Goal: Information Seeking & Learning: Learn about a topic

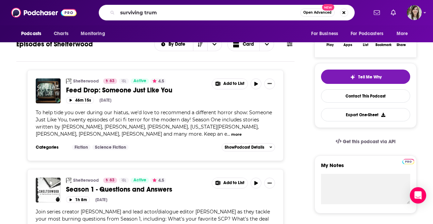
type input "surviving [PERSON_NAME]"
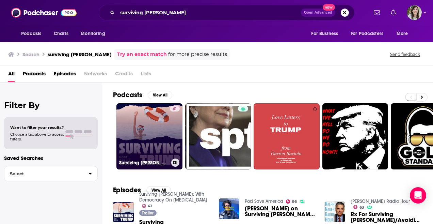
click at [156, 143] on link "41 Surviving [PERSON_NAME]: With Democracy On [MEDICAL_DATA]" at bounding box center [150, 136] width 66 height 66
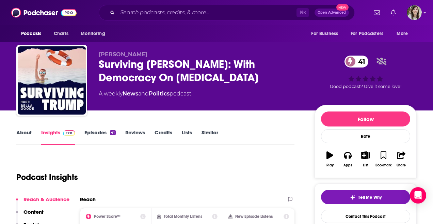
scroll to position [40, 0]
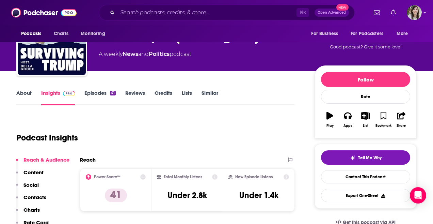
click at [20, 94] on link "About" at bounding box center [23, 98] width 15 height 16
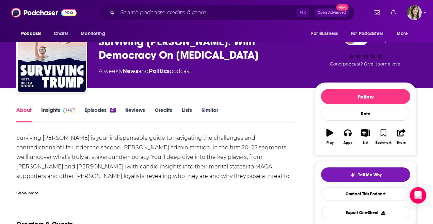
scroll to position [38, 0]
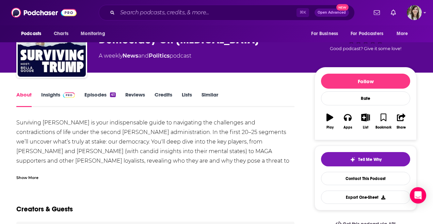
click at [27, 180] on div "Show More" at bounding box center [27, 177] width 22 height 6
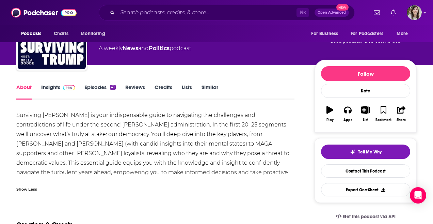
scroll to position [47, 0]
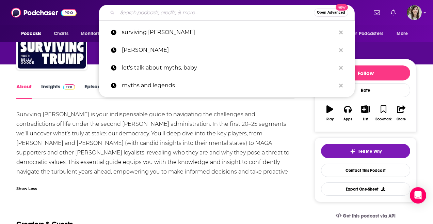
click at [152, 9] on input "Search podcasts, credits, & more..." at bounding box center [216, 12] width 197 height 11
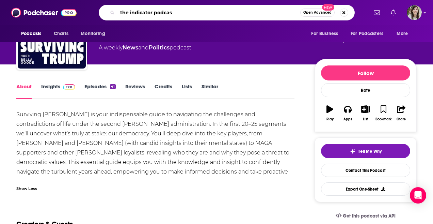
type input "the indicator podcast"
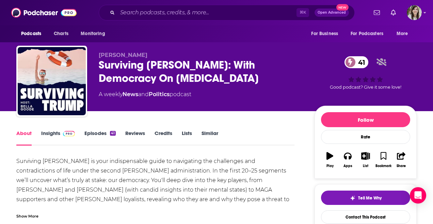
click at [91, 136] on link "Episodes 41" at bounding box center [99, 138] width 31 height 16
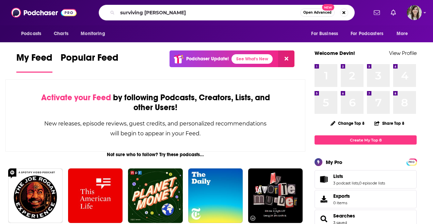
type input "surviving [PERSON_NAME]"
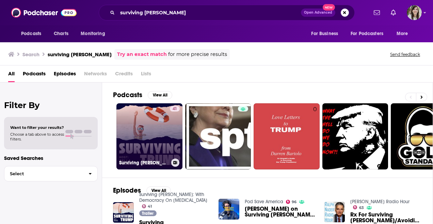
click at [151, 136] on link "41 Surviving [PERSON_NAME]: With Democracy On [MEDICAL_DATA]" at bounding box center [150, 136] width 66 height 66
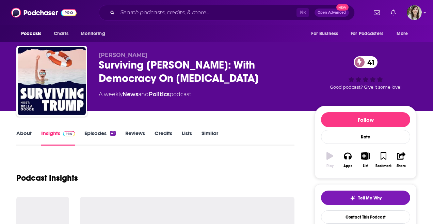
click at [97, 132] on link "Episodes 41" at bounding box center [99, 138] width 31 height 16
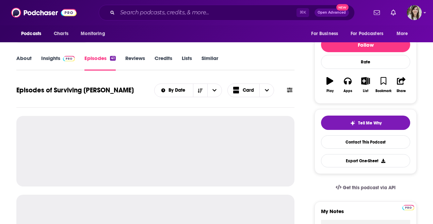
scroll to position [131, 0]
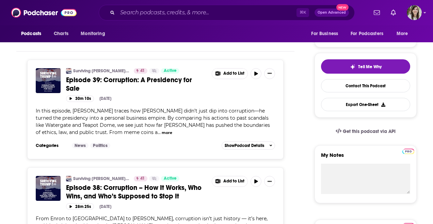
click at [115, 108] on span "In this episode, [PERSON_NAME] traces how [PERSON_NAME] didn’t just dip into co…" at bounding box center [153, 122] width 234 height 28
click at [162, 130] on button "more" at bounding box center [167, 133] width 11 height 6
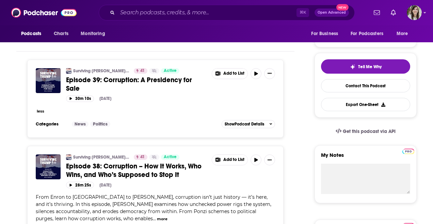
click at [160, 86] on div "Surviving [PERSON_NAME]: With Democracy On [MEDICAL_DATA] 41 Active Episode 39:…" at bounding box center [170, 81] width 209 height 27
click at [164, 81] on span "Episode 39: Corruption: A Presidency for Sale" at bounding box center [129, 84] width 126 height 17
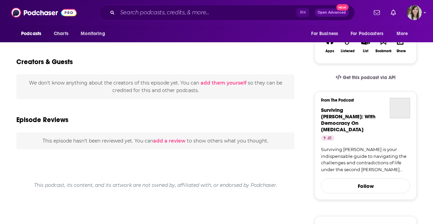
scroll to position [87, 0]
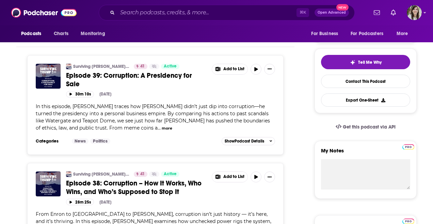
scroll to position [142, 0]
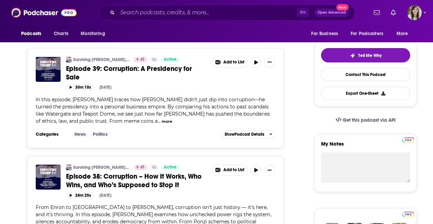
click at [95, 172] on span "Episode 38: Corruption – How It Works, Who Wins, and Who’s Supposed to Stop It" at bounding box center [134, 180] width 136 height 17
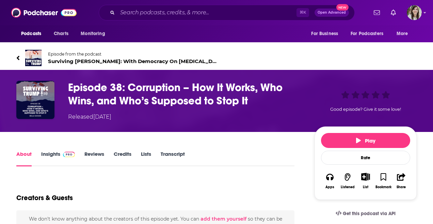
scroll to position [80, 0]
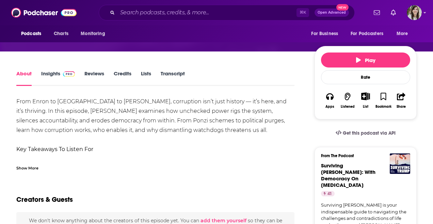
click at [33, 168] on div "Show More" at bounding box center [27, 167] width 22 height 6
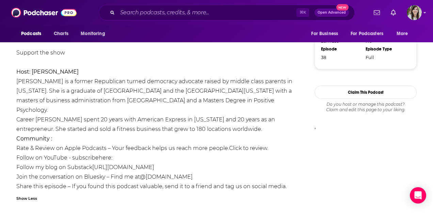
scroll to position [547, 0]
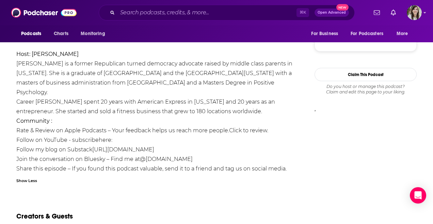
drag, startPoint x: 222, startPoint y: 130, endPoint x: 94, endPoint y: 131, distance: 127.7
click at [94, 145] on li "Follow my blog on Substack [URL][DOMAIN_NAME]" at bounding box center [155, 150] width 278 height 10
copy link "[URL][DOMAIN_NAME]"
click at [165, 17] on input "Search podcasts, credits, & more..." at bounding box center [207, 12] width 179 height 11
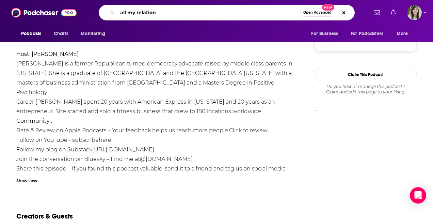
type input "all my relations"
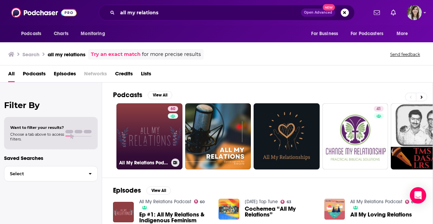
click at [163, 136] on link "60 All My Relations Podcast" at bounding box center [150, 136] width 66 height 66
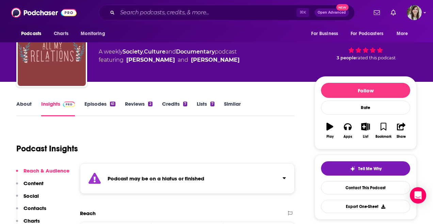
scroll to position [35, 0]
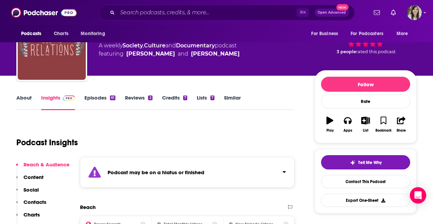
click at [22, 97] on link "About" at bounding box center [23, 102] width 15 height 16
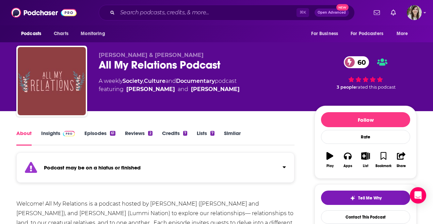
scroll to position [26, 0]
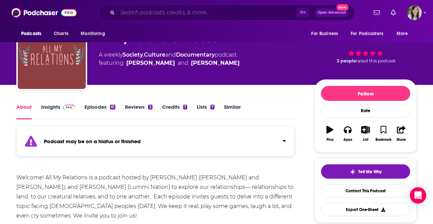
click at [149, 14] on input "Search podcasts, credits, & more..." at bounding box center [207, 12] width 179 height 11
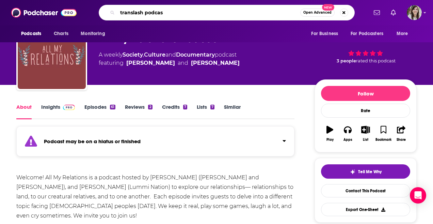
type input "translash podcast"
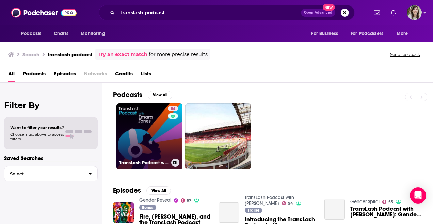
click at [154, 124] on link "54 TransLash Podcast with [PERSON_NAME]" at bounding box center [150, 136] width 66 height 66
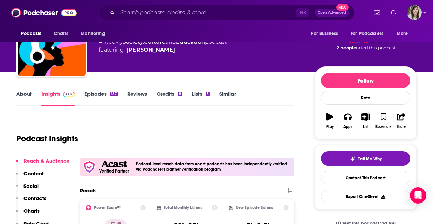
scroll to position [57, 0]
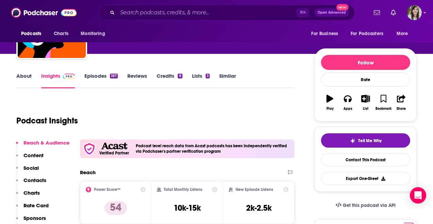
click at [25, 77] on link "About" at bounding box center [23, 81] width 15 height 16
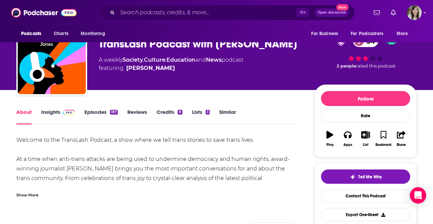
scroll to position [25, 0]
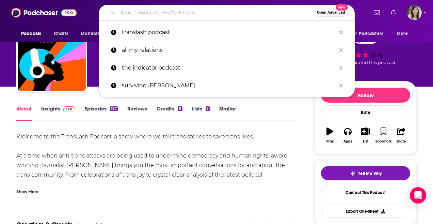
click at [153, 18] on input "Search podcasts, credits, & more..." at bounding box center [216, 12] width 197 height 11
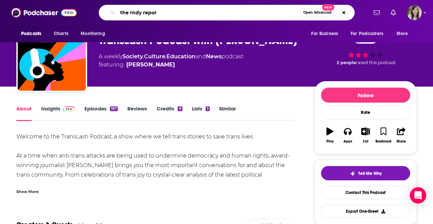
type input "the rndy report"
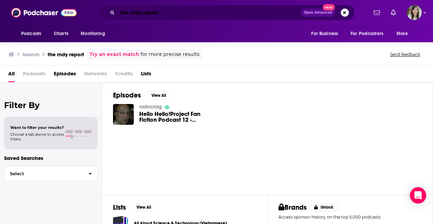
click at [133, 13] on input "the rndy report" at bounding box center [210, 12] width 184 height 11
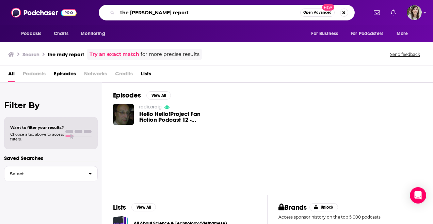
type input "the [PERSON_NAME] report"
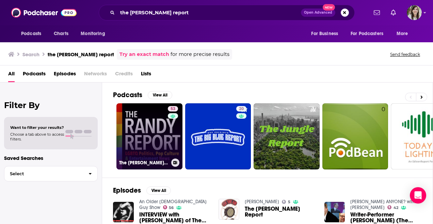
click at [148, 132] on link "53 The [PERSON_NAME] Report - [DEMOGRAPHIC_DATA] Politics & Entertainment" at bounding box center [150, 136] width 66 height 66
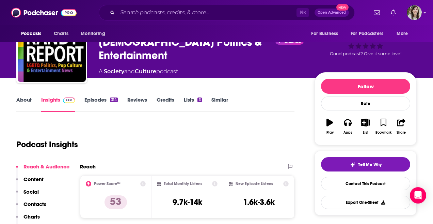
scroll to position [39, 0]
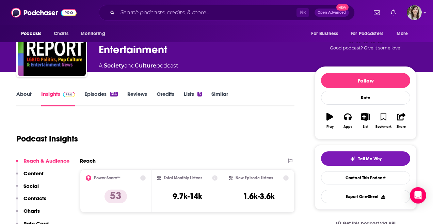
click at [25, 94] on link "About" at bounding box center [23, 99] width 15 height 16
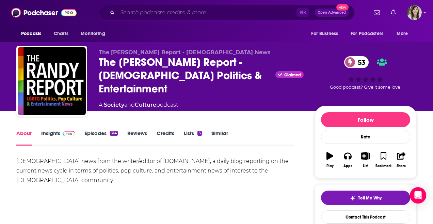
click at [165, 11] on input "Search podcasts, credits, & more..." at bounding box center [207, 12] width 179 height 11
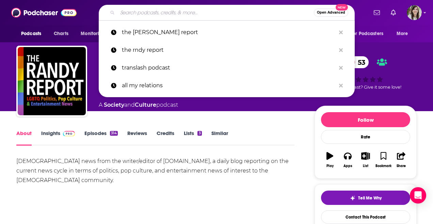
paste input "5. UnErasing [DEMOGRAPHIC_DATA] History and Identities"
type input "5. UnErasing [DEMOGRAPHIC_DATA] History and Identities"
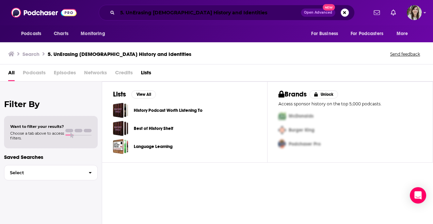
click at [193, 12] on input "5. UnErasing [DEMOGRAPHIC_DATA] History and Identities" at bounding box center [210, 12] width 184 height 11
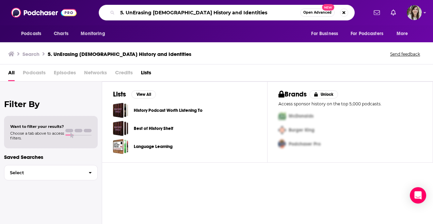
click at [193, 12] on input "5. UnErasing [DEMOGRAPHIC_DATA] History and Identities" at bounding box center [209, 12] width 183 height 11
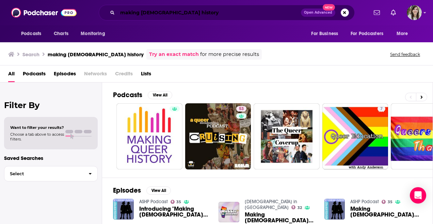
click at [160, 14] on input "making [DEMOGRAPHIC_DATA] history" at bounding box center [210, 12] width 184 height 11
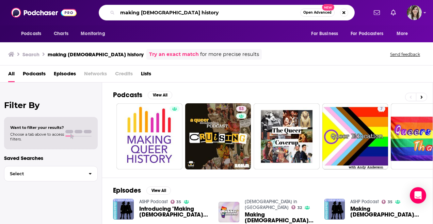
click at [160, 14] on input "making [DEMOGRAPHIC_DATA] history" at bounding box center [209, 12] width 183 height 11
type input "know your enemy"
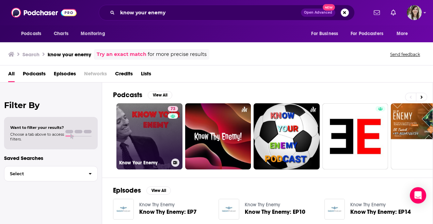
click at [152, 115] on link "73 Know Your Enemy" at bounding box center [150, 136] width 66 height 66
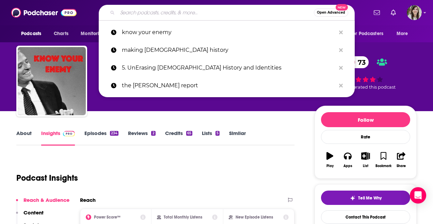
click at [150, 10] on input "Search podcasts, credits, & more..." at bounding box center [216, 12] width 197 height 11
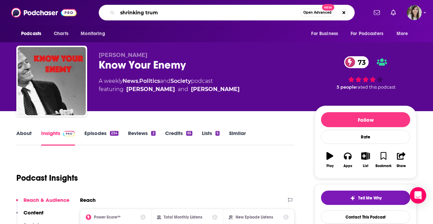
type input "shrinking [PERSON_NAME]"
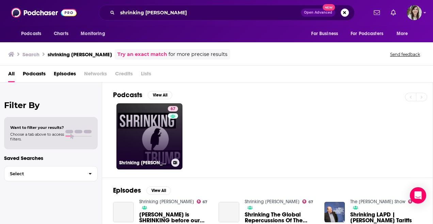
click at [153, 130] on link "67 Shrinking [PERSON_NAME]" at bounding box center [150, 136] width 66 height 66
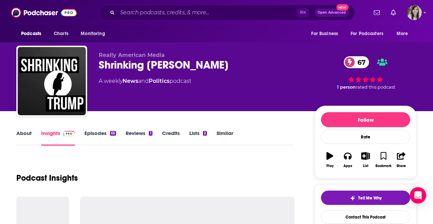
scroll to position [35, 0]
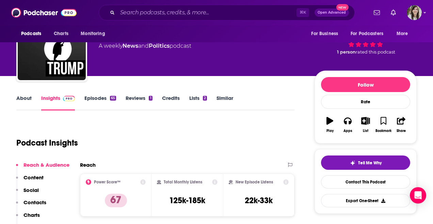
click at [26, 100] on link "About" at bounding box center [23, 103] width 15 height 16
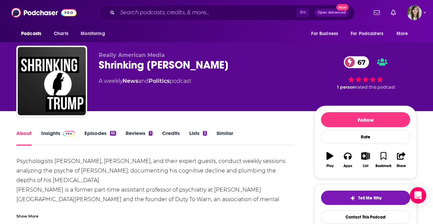
scroll to position [9, 0]
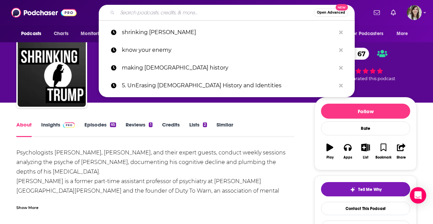
click at [154, 12] on input "Search podcasts, credits, & more..." at bounding box center [216, 12] width 197 height 11
paste input "Not Another Politics Podcast"
type input "Not Another Politics Podcast"
